Goal: Task Accomplishment & Management: Manage account settings

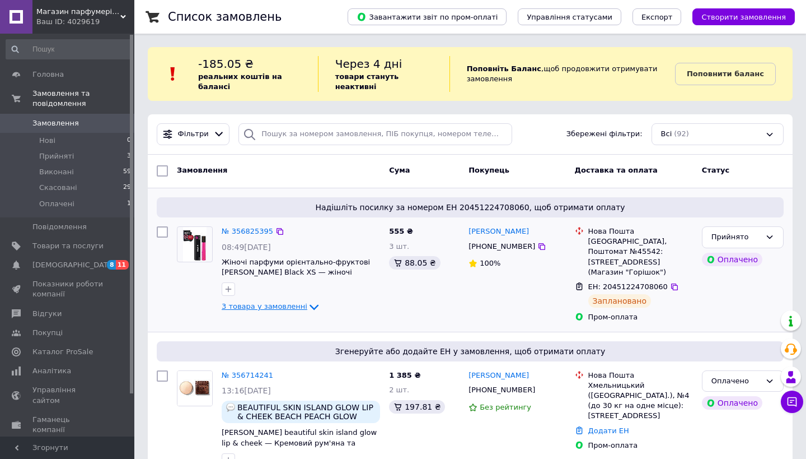
click at [289, 310] on span "3 товара у замовленні" at bounding box center [265, 306] width 86 height 8
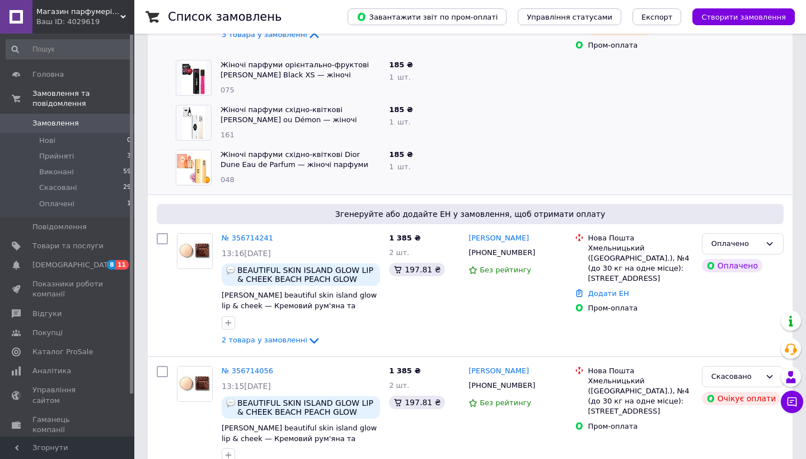
scroll to position [276, 0]
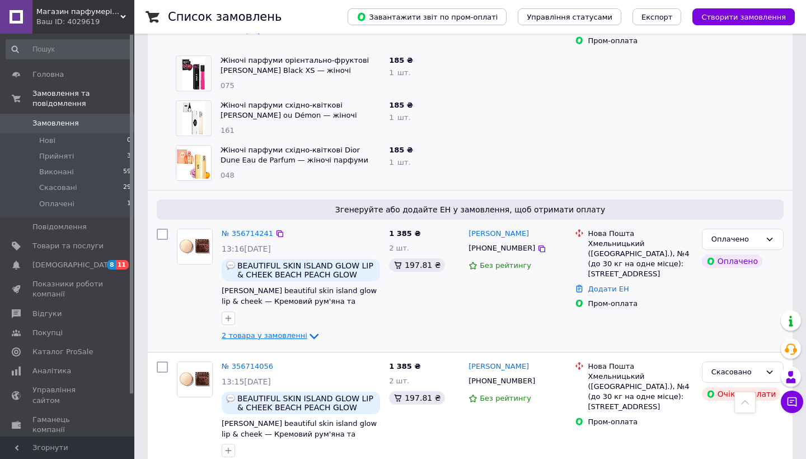
click at [241, 331] on span "2 товара у замовленні" at bounding box center [265, 335] width 86 height 8
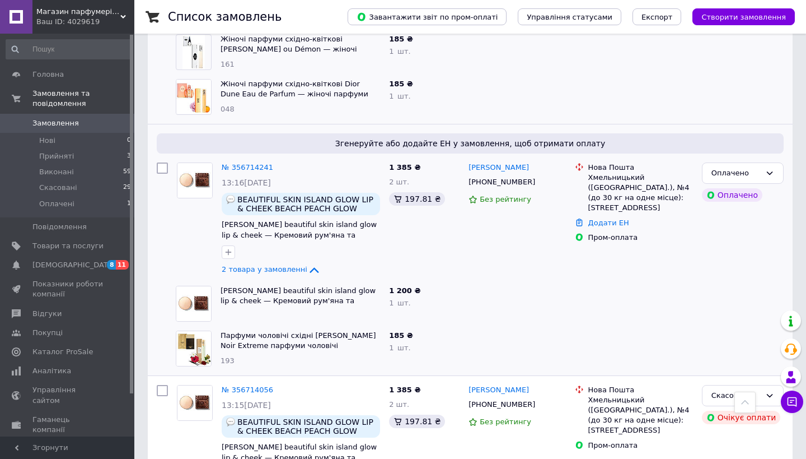
scroll to position [356, 0]
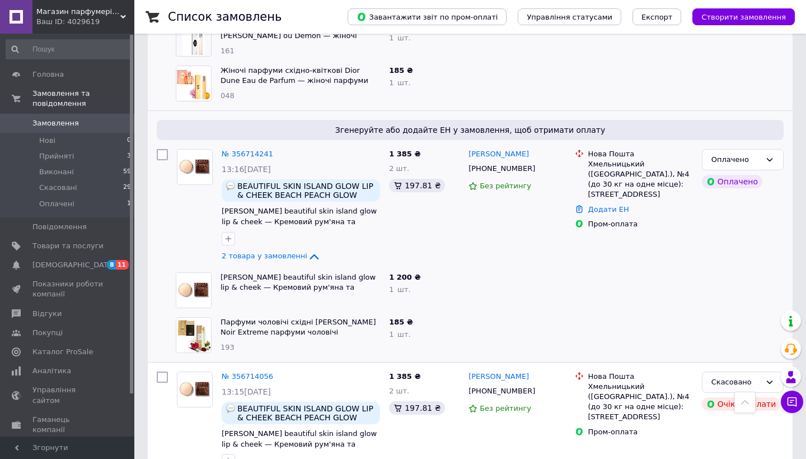
click at [77, 120] on span "Замовлення" at bounding box center [67, 123] width 71 height 10
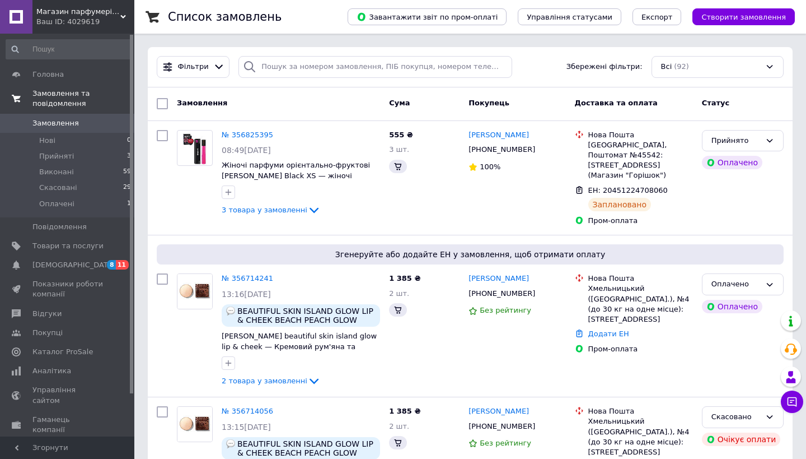
click at [83, 102] on span "Замовлення та повідомлення" at bounding box center [83, 98] width 102 height 20
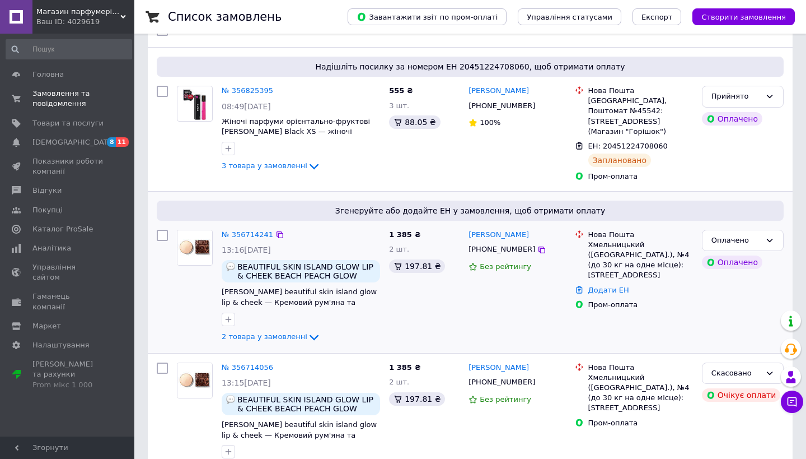
scroll to position [145, 0]
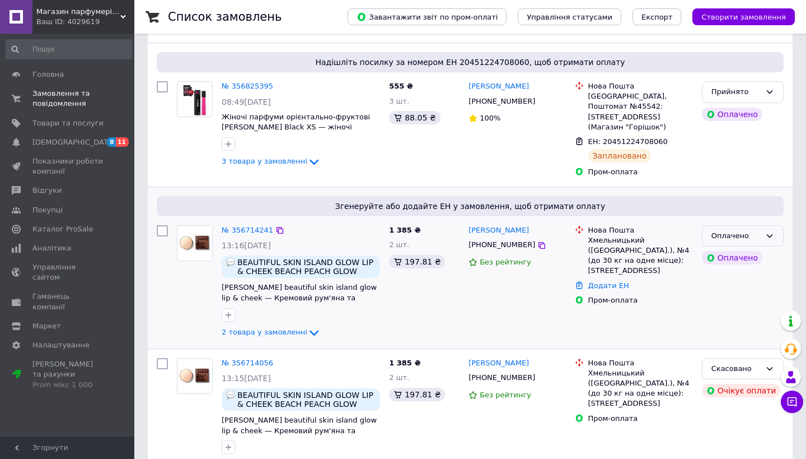
click at [767, 231] on icon at bounding box center [770, 235] width 9 height 9
click at [720, 290] on li "Скасовано" at bounding box center [743, 300] width 81 height 21
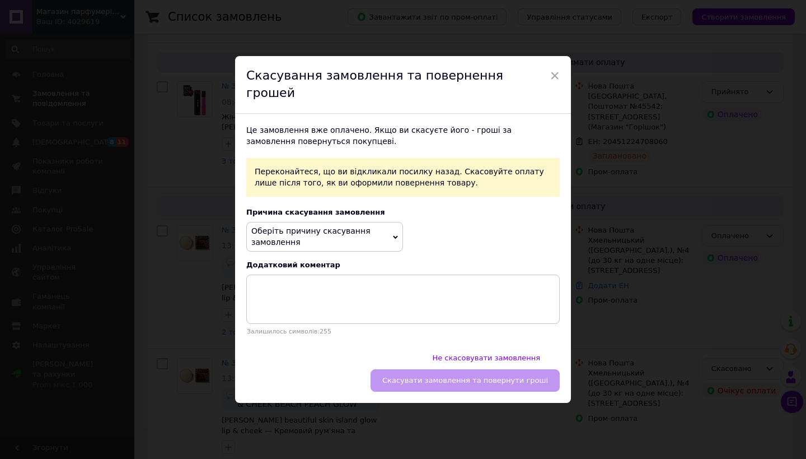
click at [348, 240] on span "Оберіть причину скасування замовлення" at bounding box center [324, 237] width 157 height 30
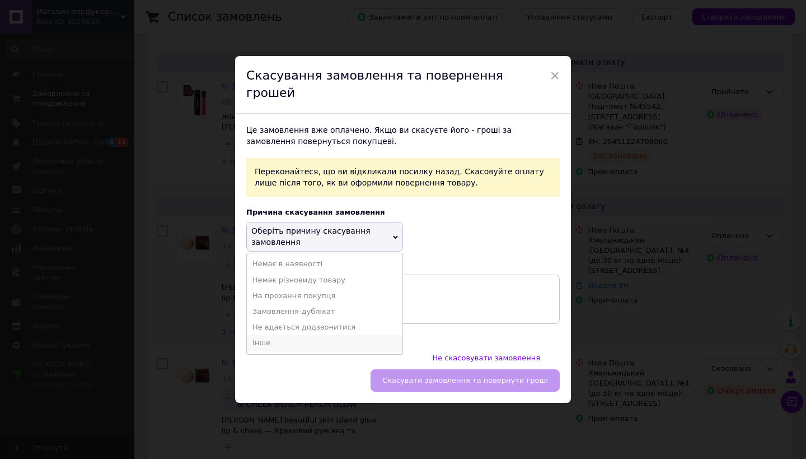
click at [291, 338] on li "Інше" at bounding box center [325, 343] width 156 height 16
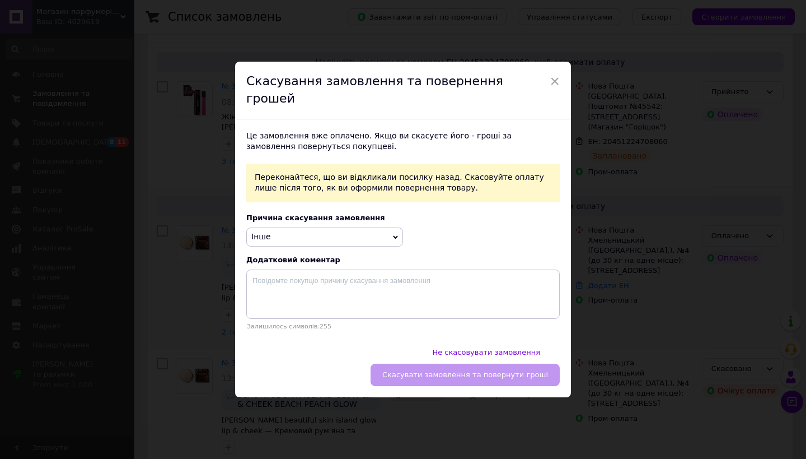
click at [402, 351] on div "Не скасовувати замовлення   Скасувати замовлення та повернути гроші" at bounding box center [403, 369] width 336 height 56
click at [351, 238] on span "Інше" at bounding box center [324, 236] width 157 height 19
click at [466, 270] on div "Це замовлення вже оплачено. Якщо ви скасуєте його - гроші за замовлення поверну…" at bounding box center [403, 230] width 336 height 222
click at [466, 269] on div "Це замовлення вже оплачено. Якщо ви скасуєте його - гроші за замовлення поверну…" at bounding box center [403, 230] width 336 height 222
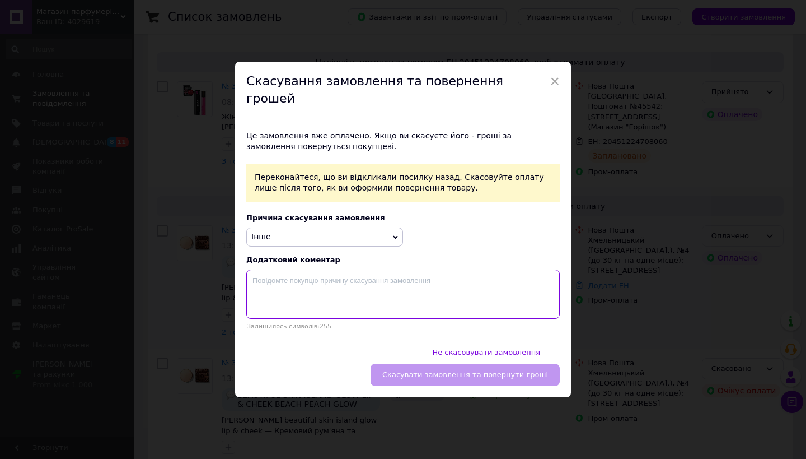
click at [460, 285] on textarea at bounding box center [403, 293] width 314 height 49
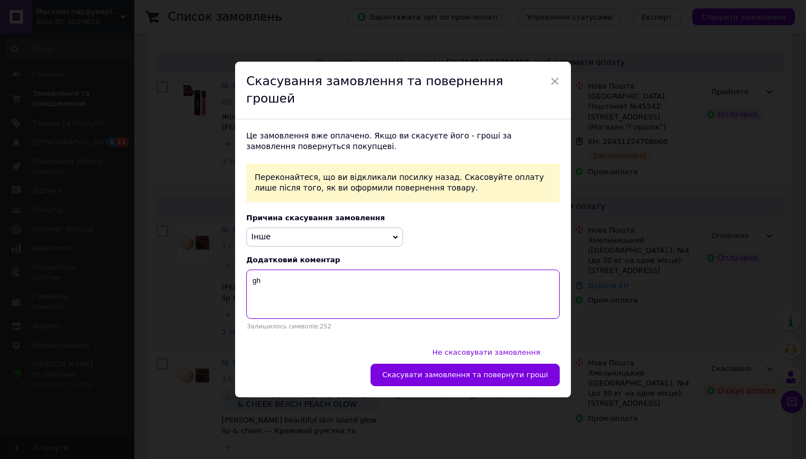
type textarea "g"
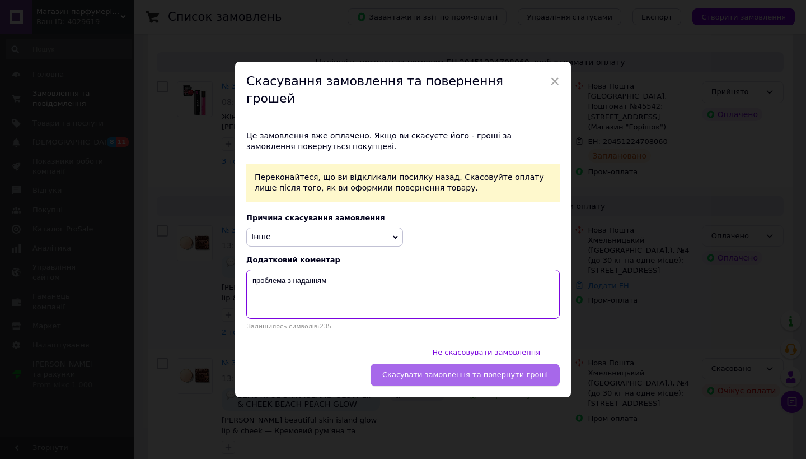
type textarea "проблема з наданням"
click at [388, 363] on button "Скасувати замовлення та повернути гроші" at bounding box center [465, 374] width 189 height 22
